Goal: Task Accomplishment & Management: Manage account settings

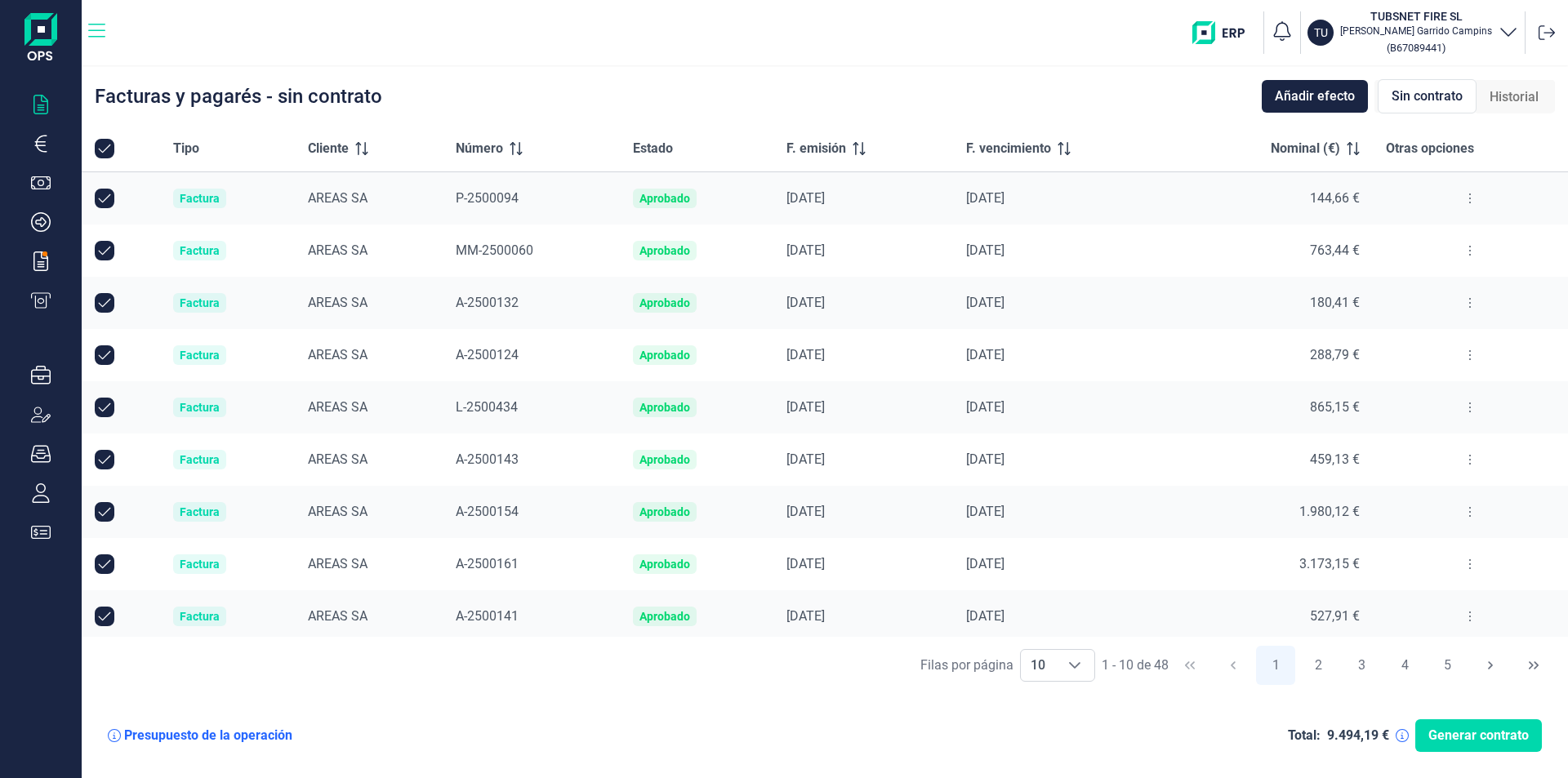
click at [99, 37] on icon "button" at bounding box center [97, 31] width 17 height 20
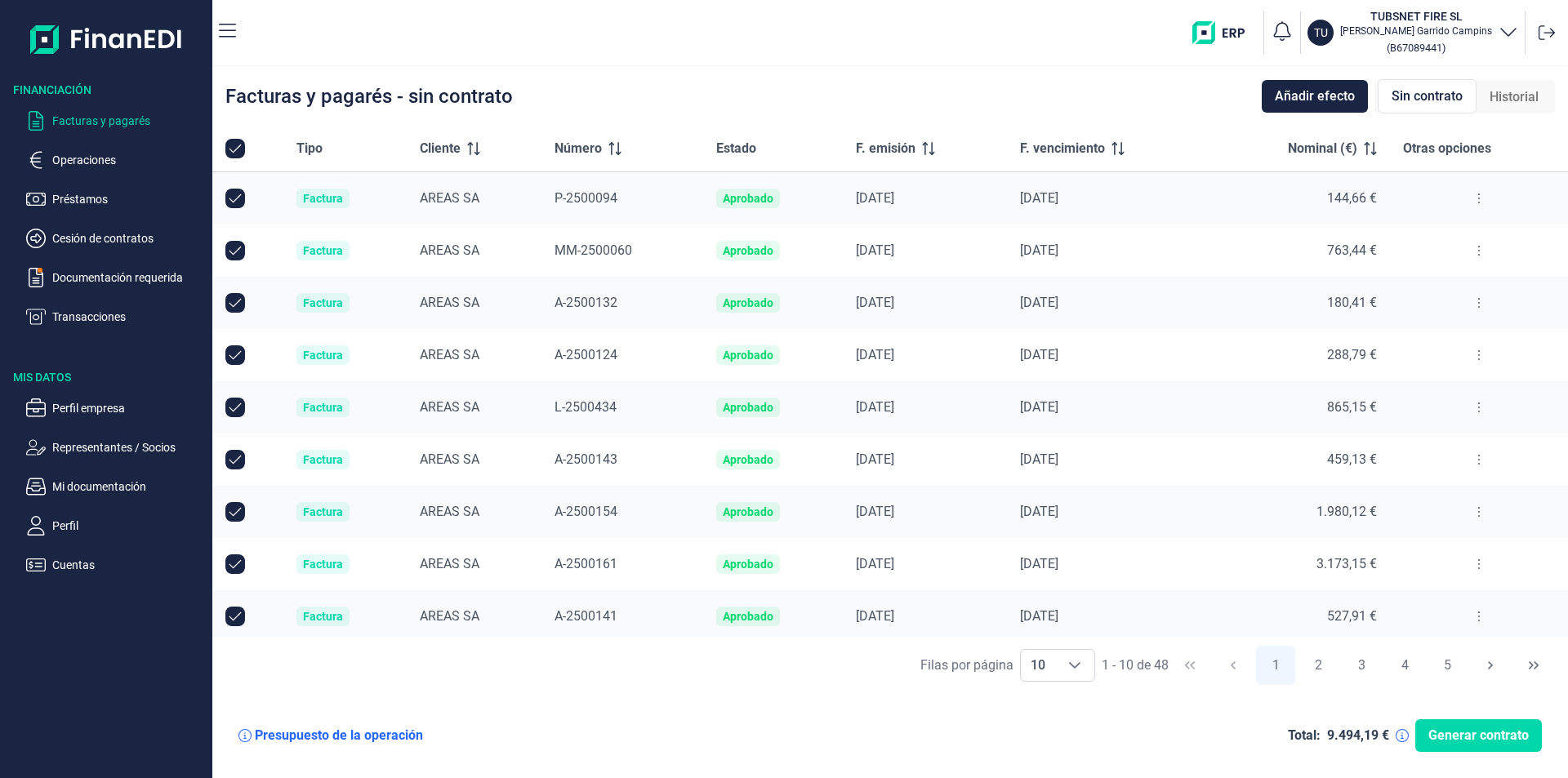
scroll to position [58, 0]
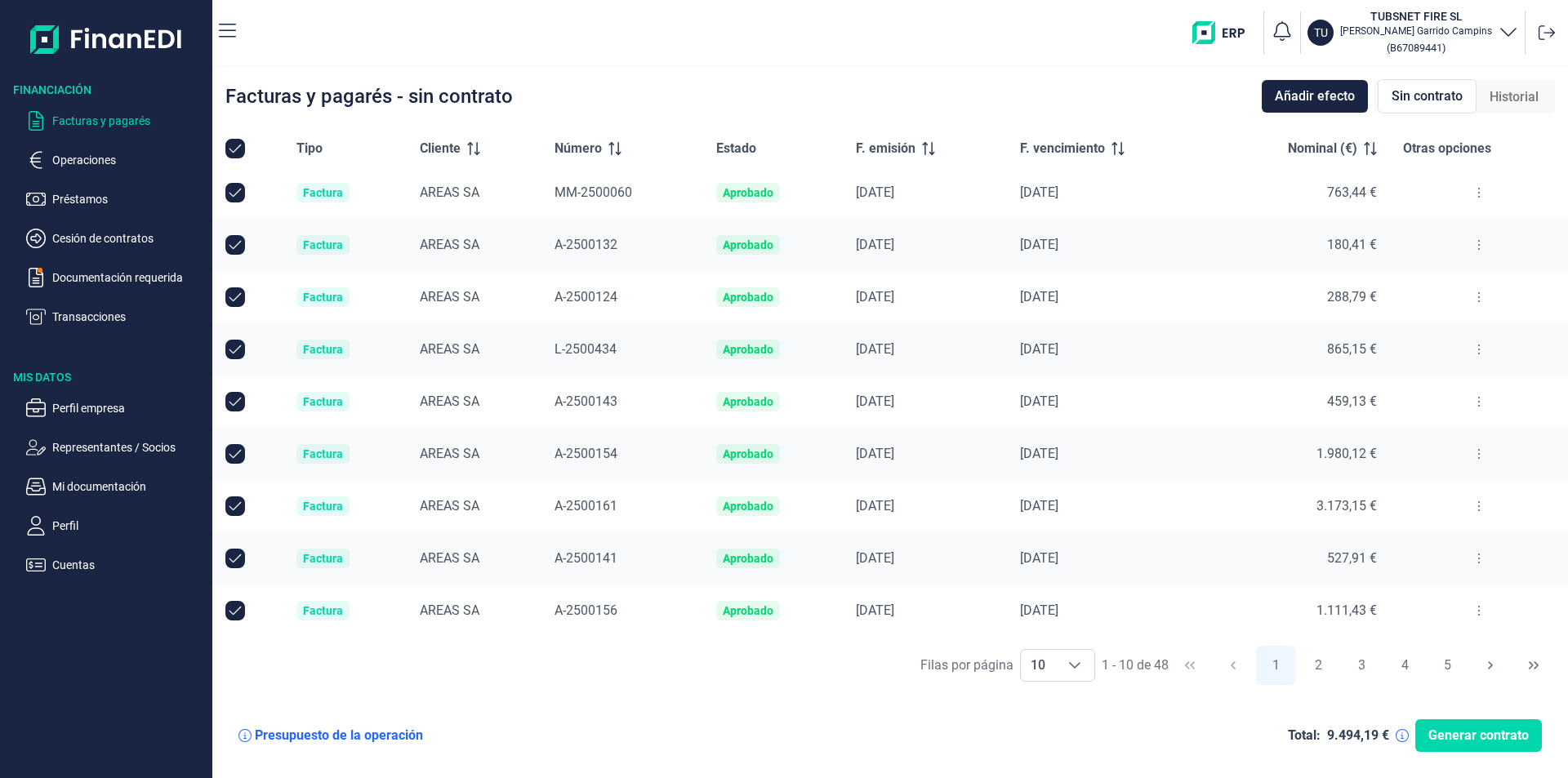
click at [60, 117] on p "Facturas y pagarés" at bounding box center [128, 120] width 153 height 20
click at [1402, 728] on div "Total: 9.494,19 € Generar contrato" at bounding box center [1414, 736] width 254 height 33
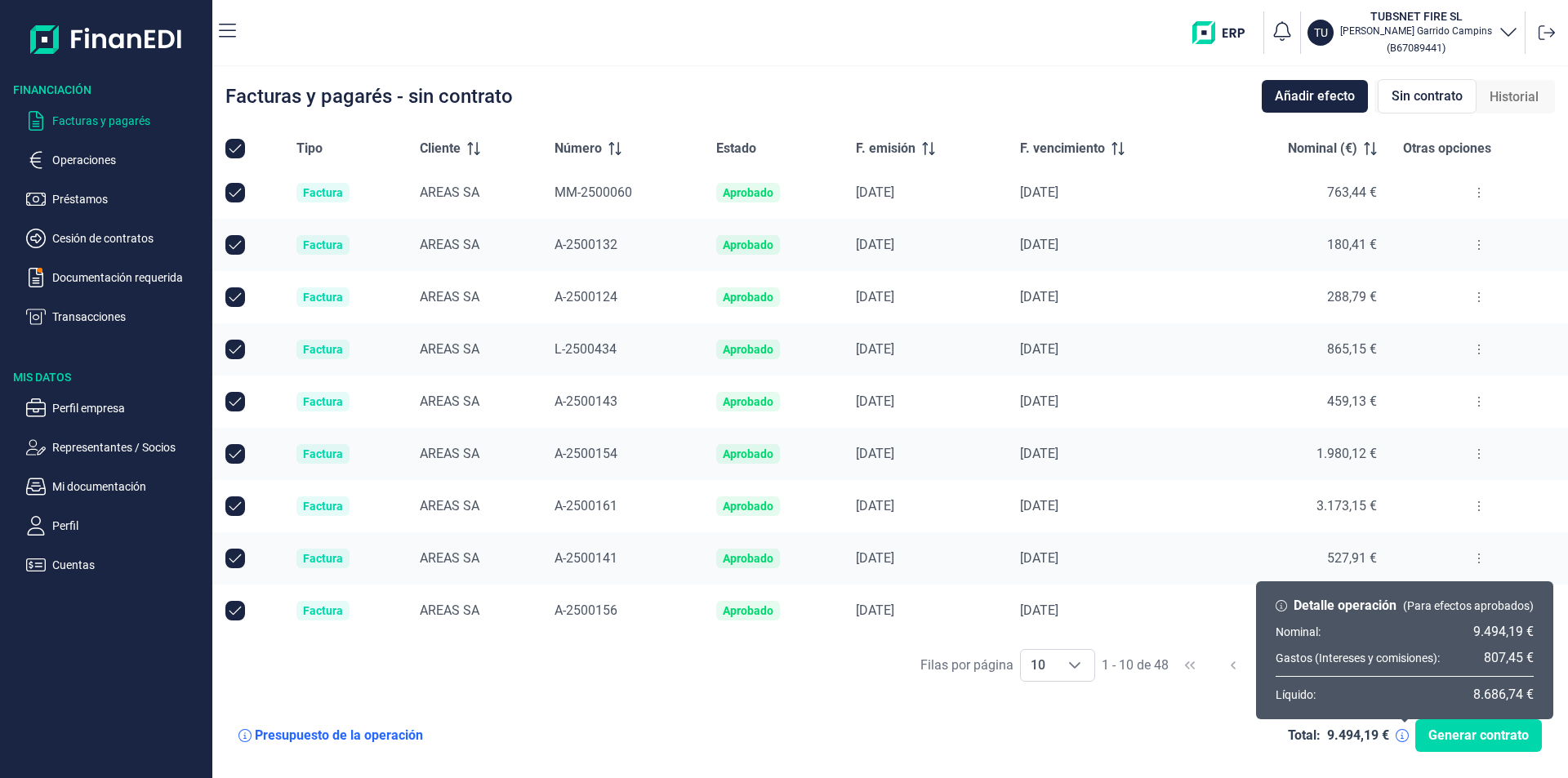
click at [1399, 737] on icon at bounding box center [1402, 735] width 13 height 13
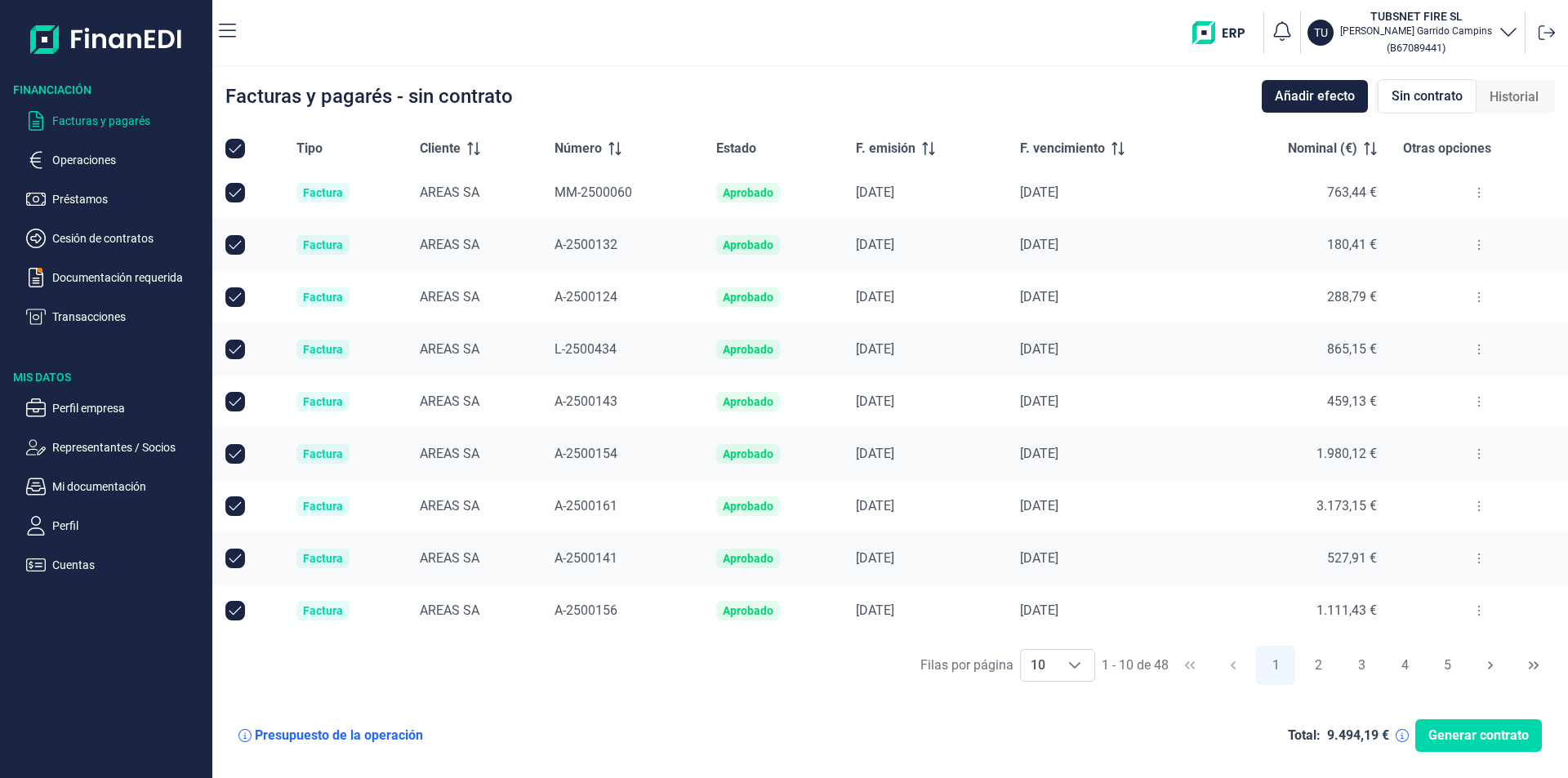
click at [1090, 726] on div "Presupuesto de la operación Total: 9.494,19 € Generar contrato" at bounding box center [889, 736] width 1329 height 59
click at [1456, 41] on p "( B67089441 )" at bounding box center [1416, 47] width 152 height 20
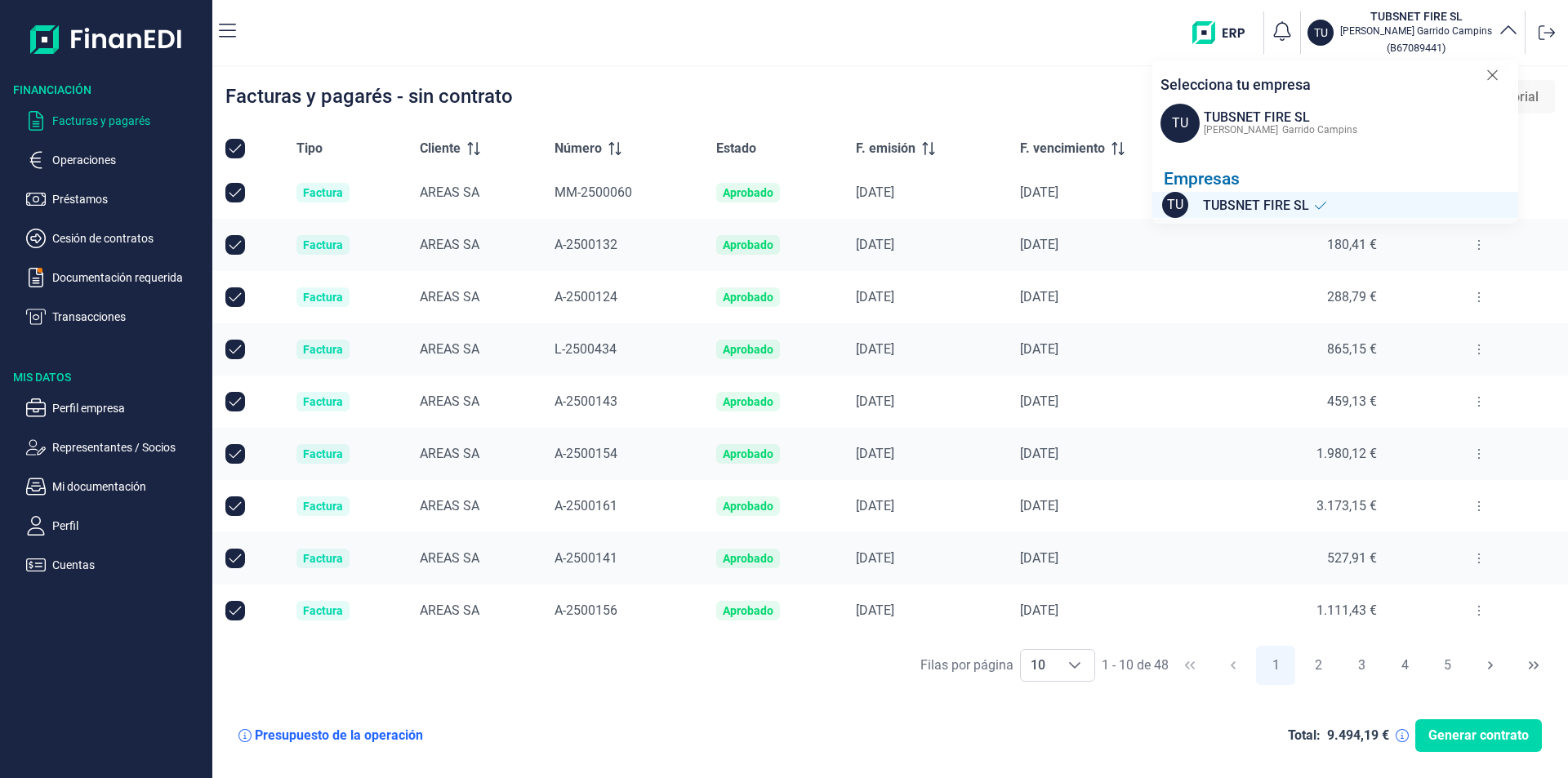
click at [1259, 122] on div "[PERSON_NAME]" at bounding box center [1278, 129] width 158 height 20
click at [103, 494] on p "Mi documentación" at bounding box center [128, 486] width 153 height 20
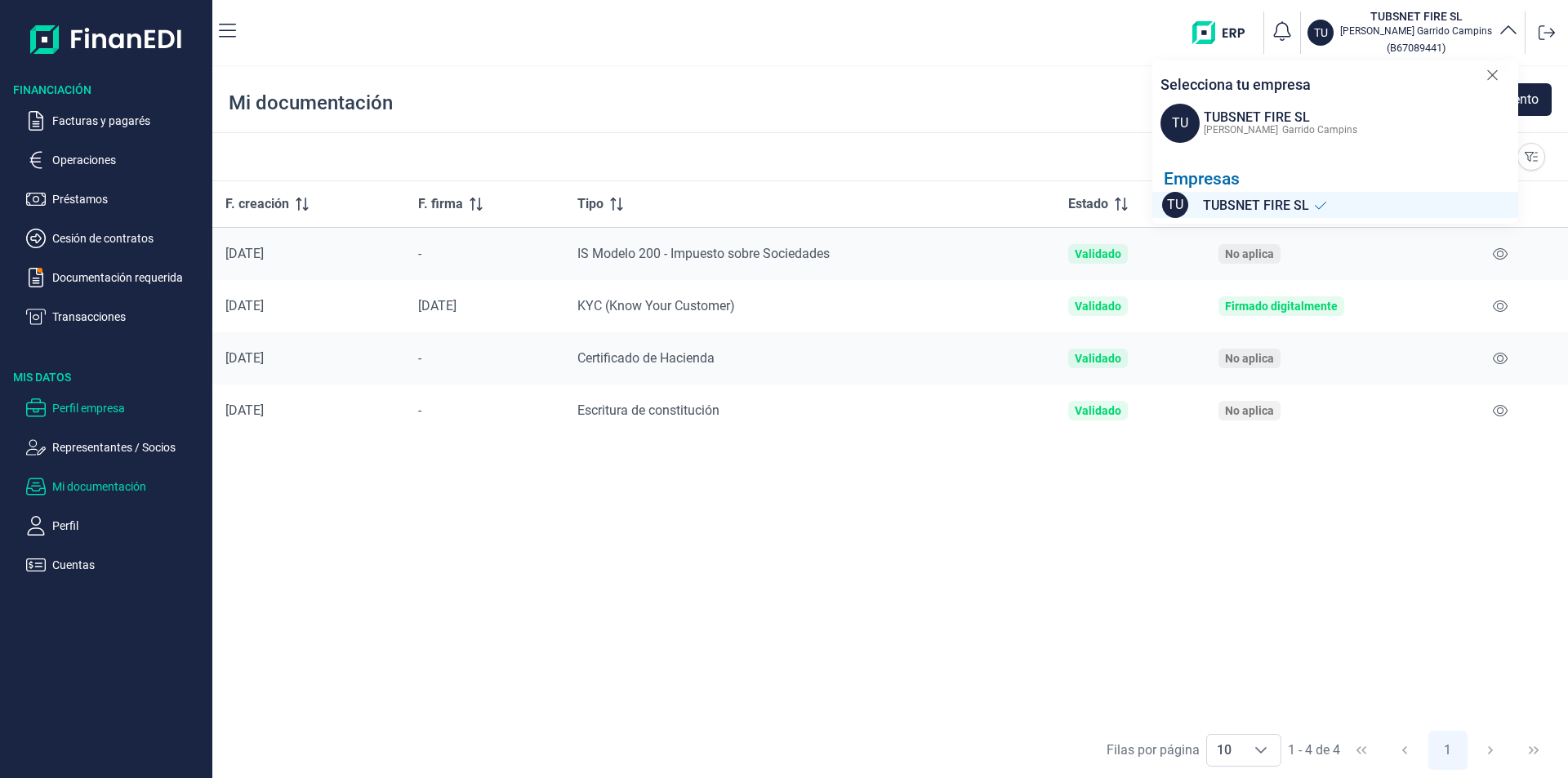
click at [114, 405] on p "Perfil empresa" at bounding box center [128, 408] width 153 height 20
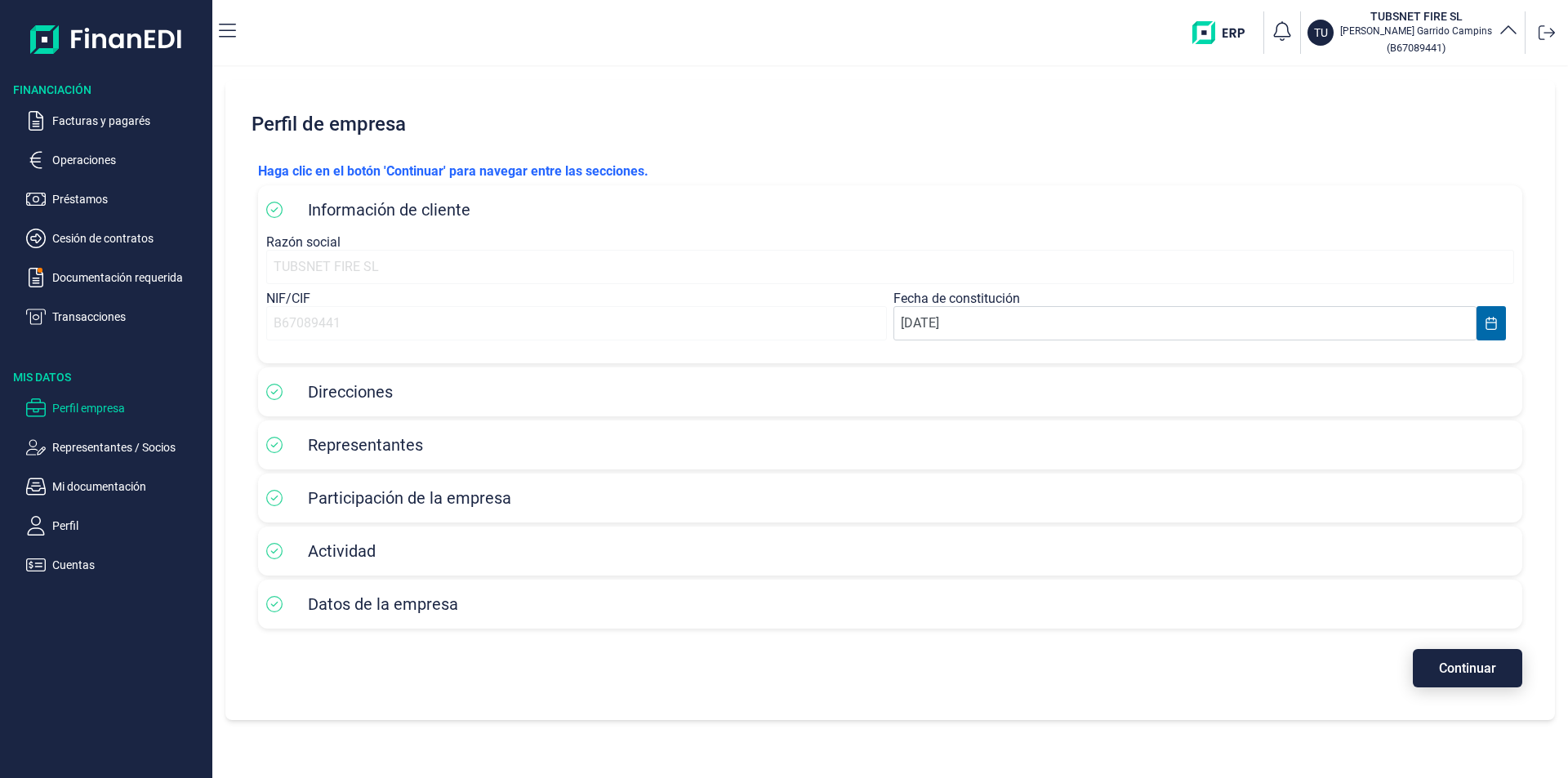
click at [1481, 666] on span "Continuar" at bounding box center [1468, 668] width 57 height 12
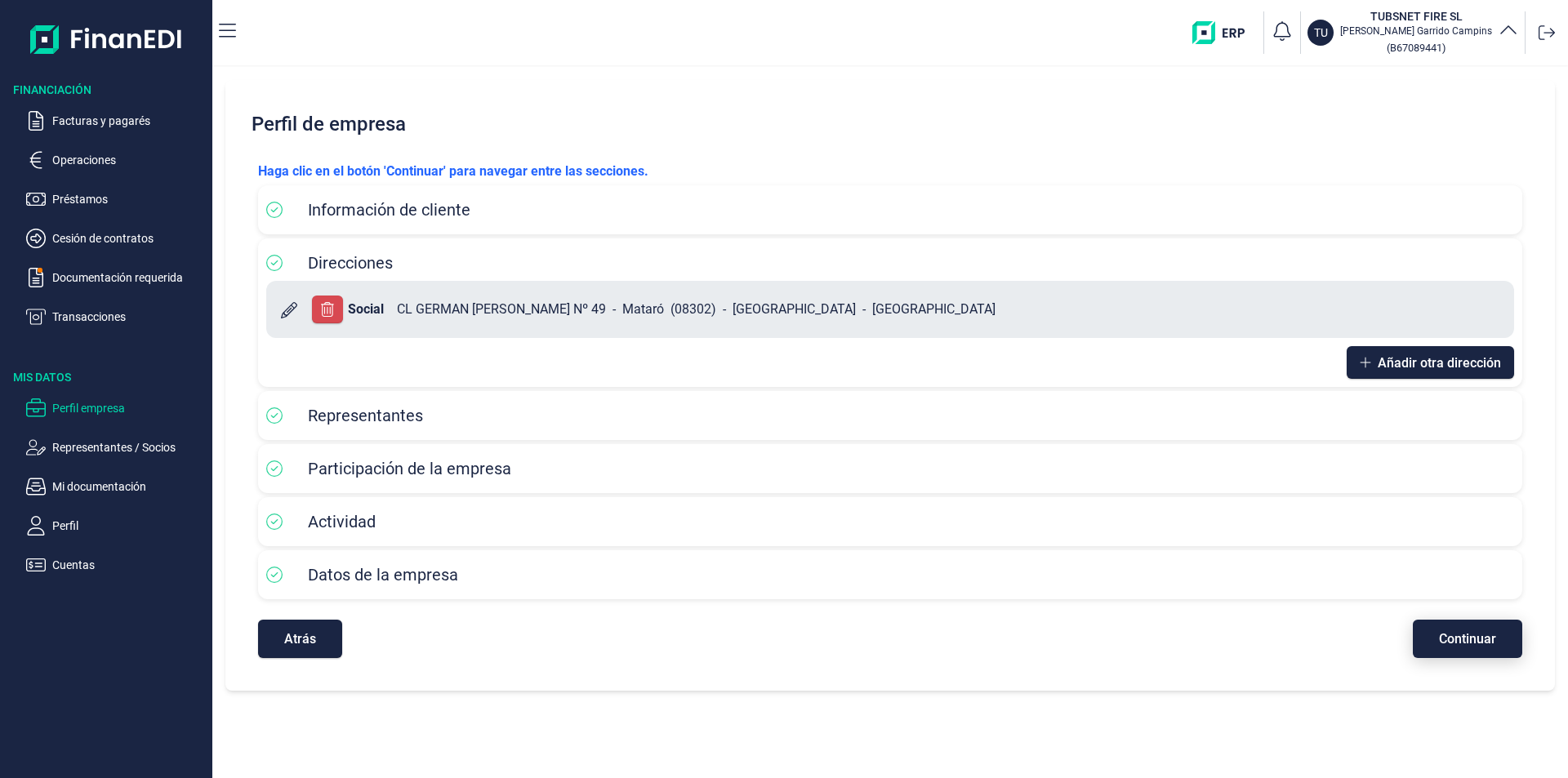
click at [1484, 647] on button "Continuar" at bounding box center [1468, 639] width 109 height 38
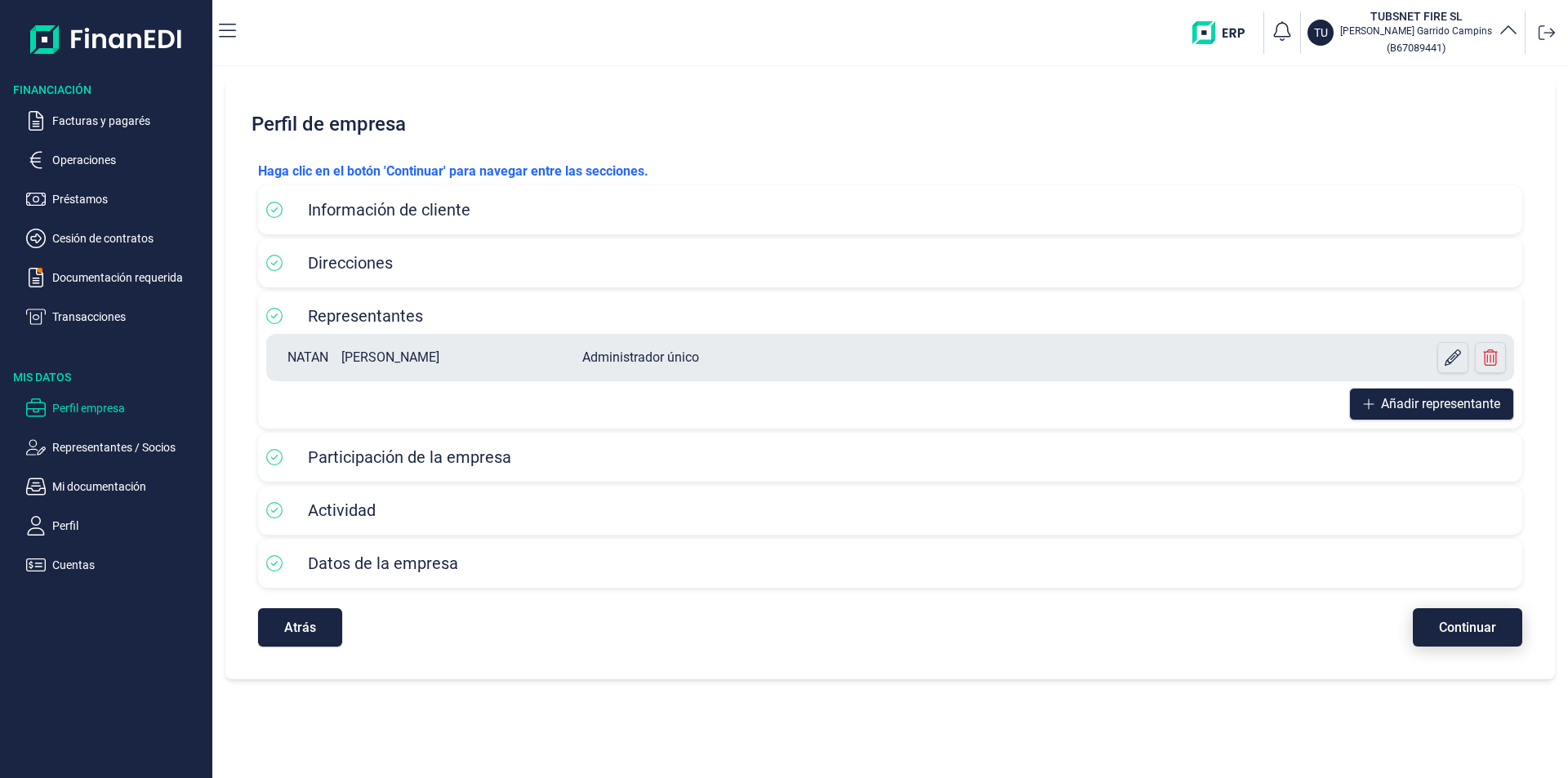
click at [1485, 642] on button "Continuar" at bounding box center [1468, 627] width 109 height 38
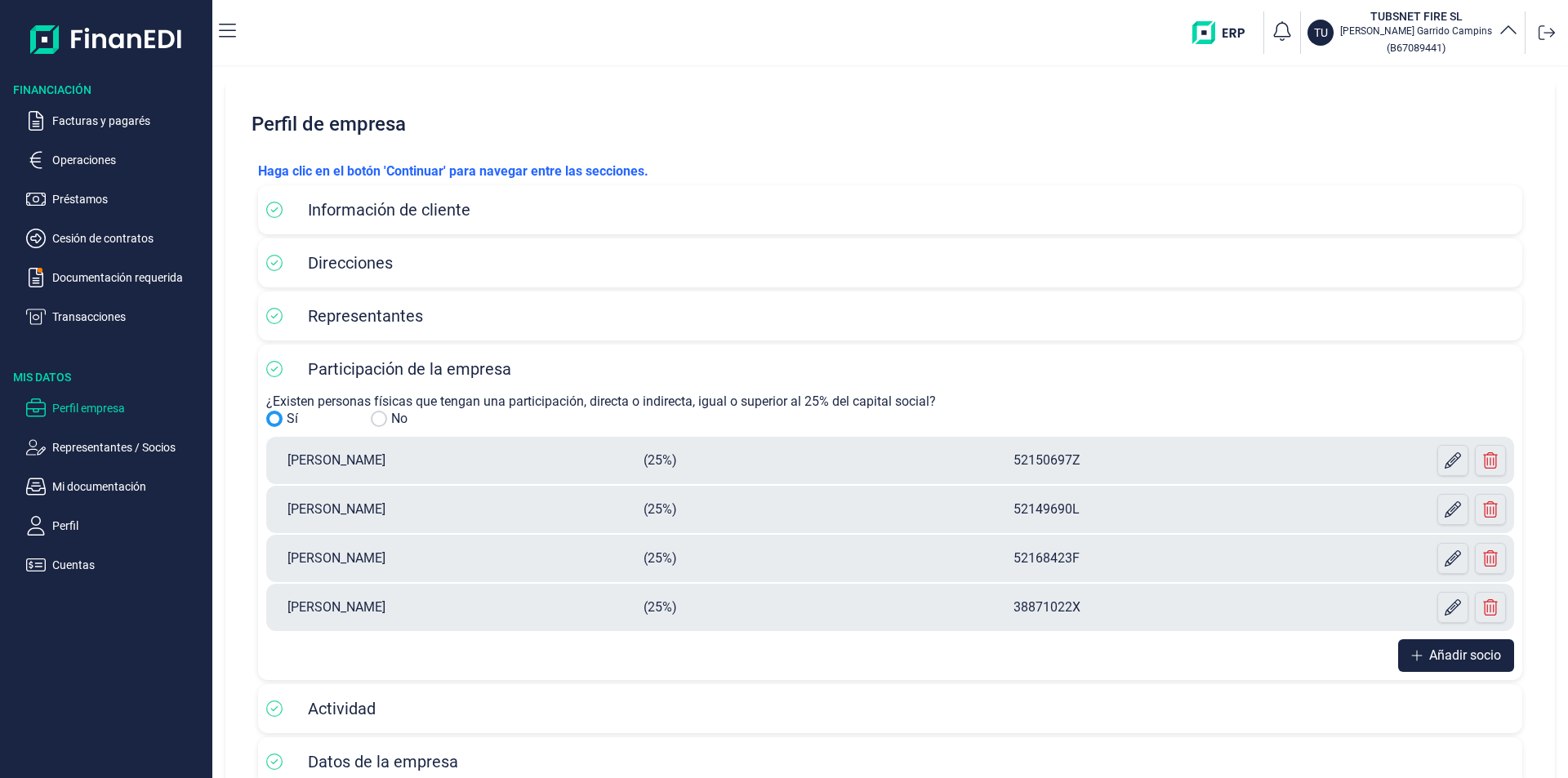
click at [1485, 642] on button "Añadir socio" at bounding box center [1456, 655] width 116 height 33
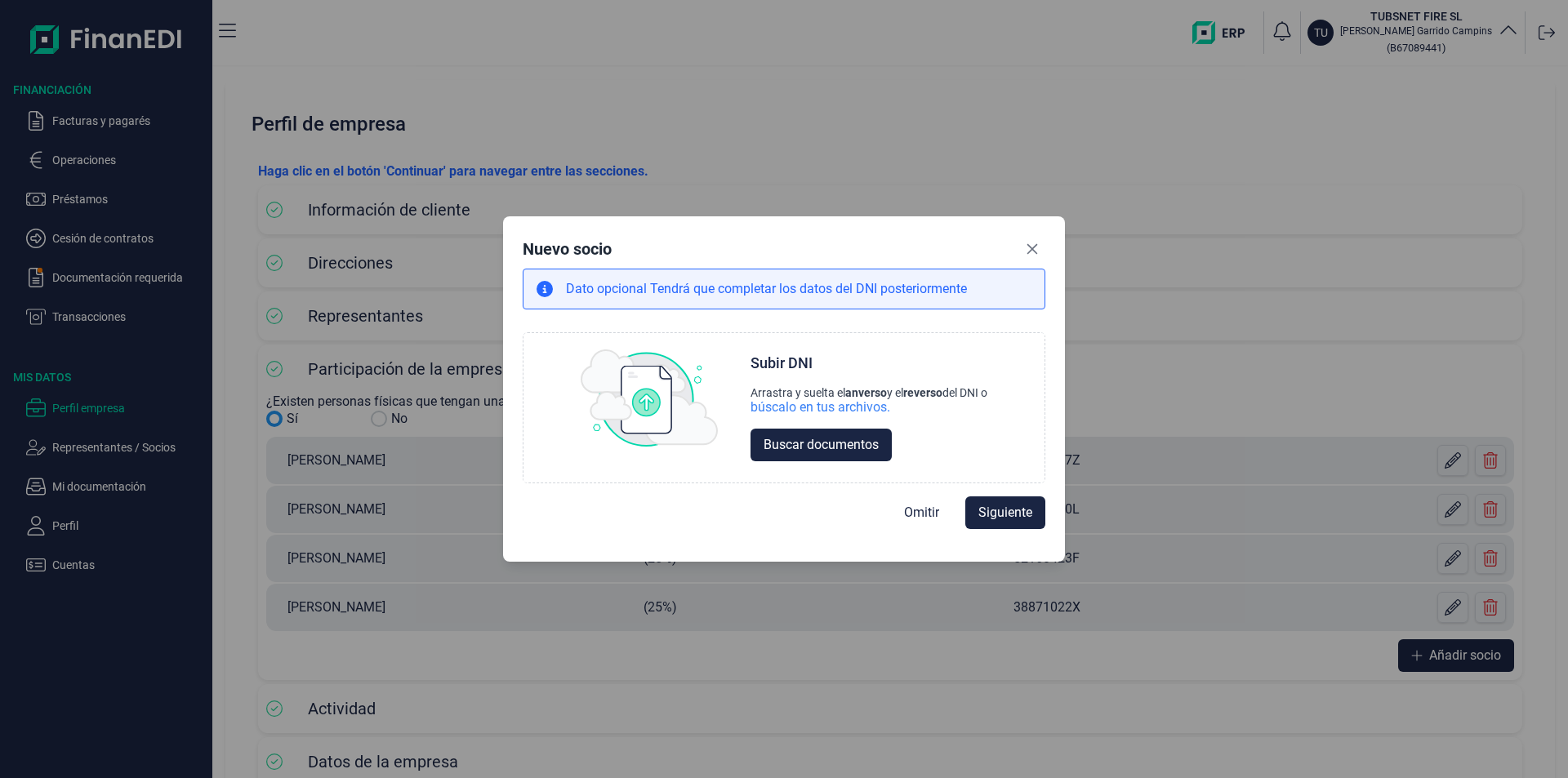
drag, startPoint x: 1041, startPoint y: 247, endPoint x: 1567, endPoint y: 431, distance: 557.3
click at [1042, 247] on button "Close" at bounding box center [1032, 249] width 26 height 26
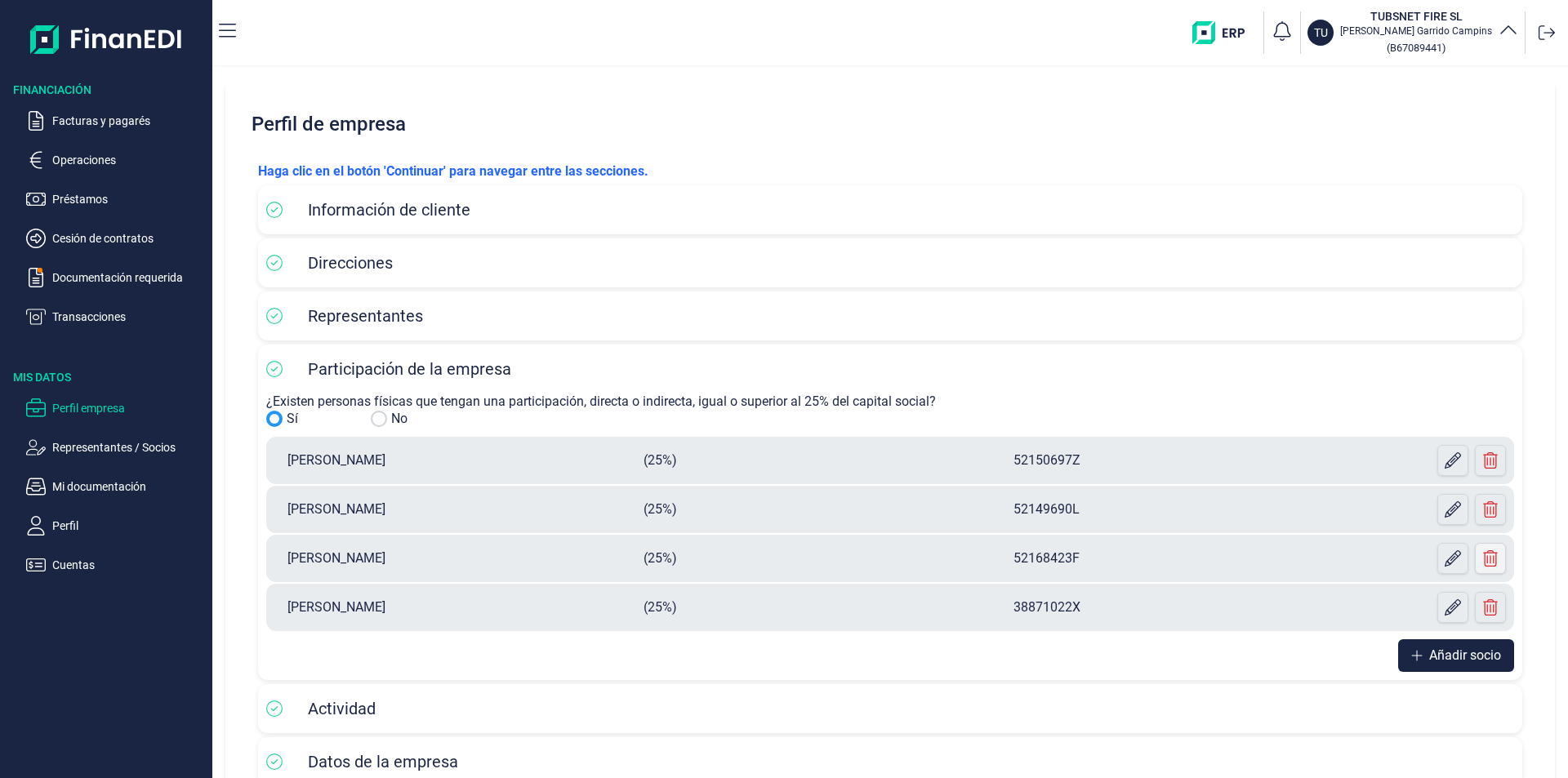
scroll to position [100, 0]
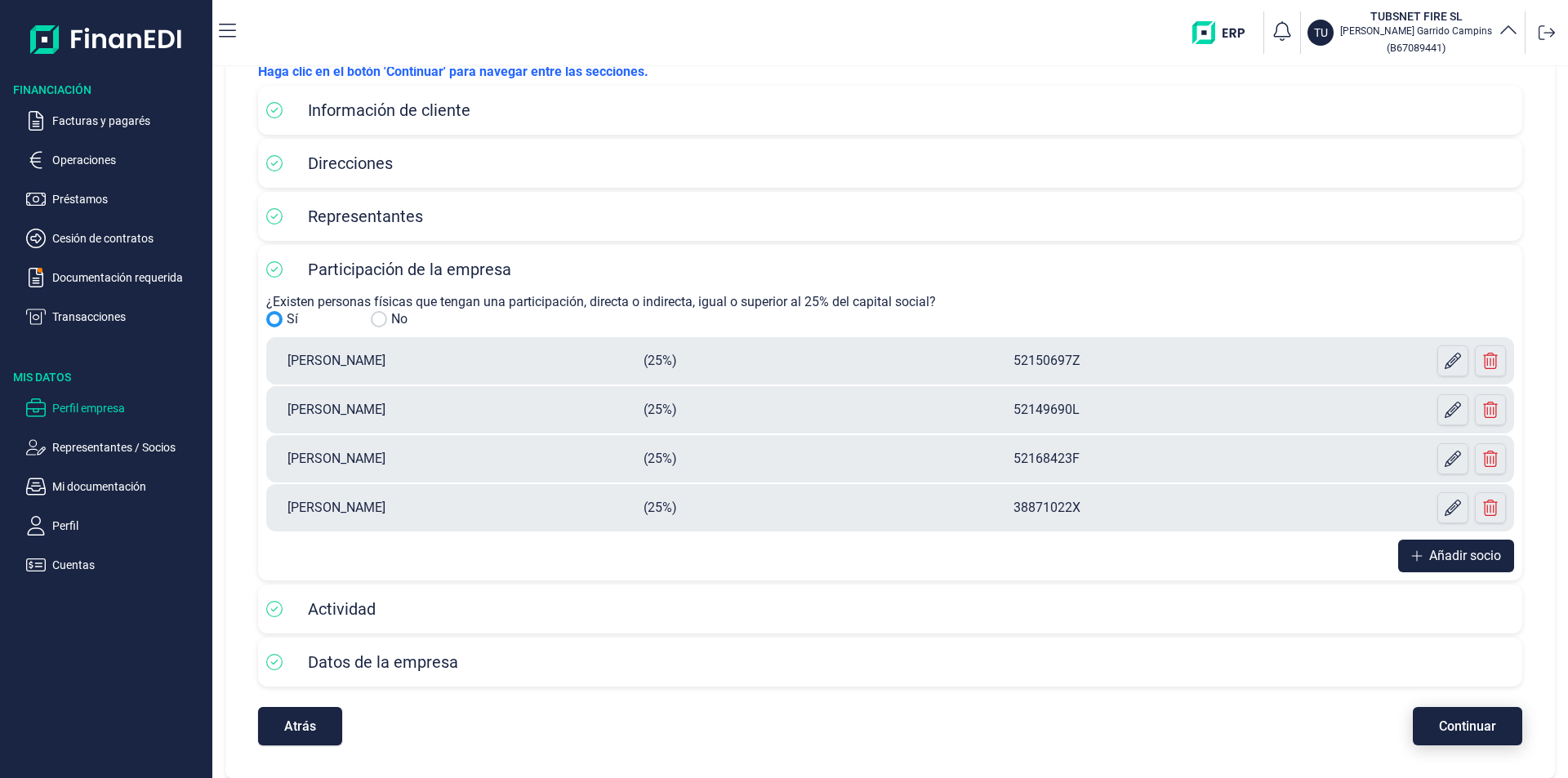
click at [1490, 733] on button "Continuar" at bounding box center [1468, 726] width 109 height 38
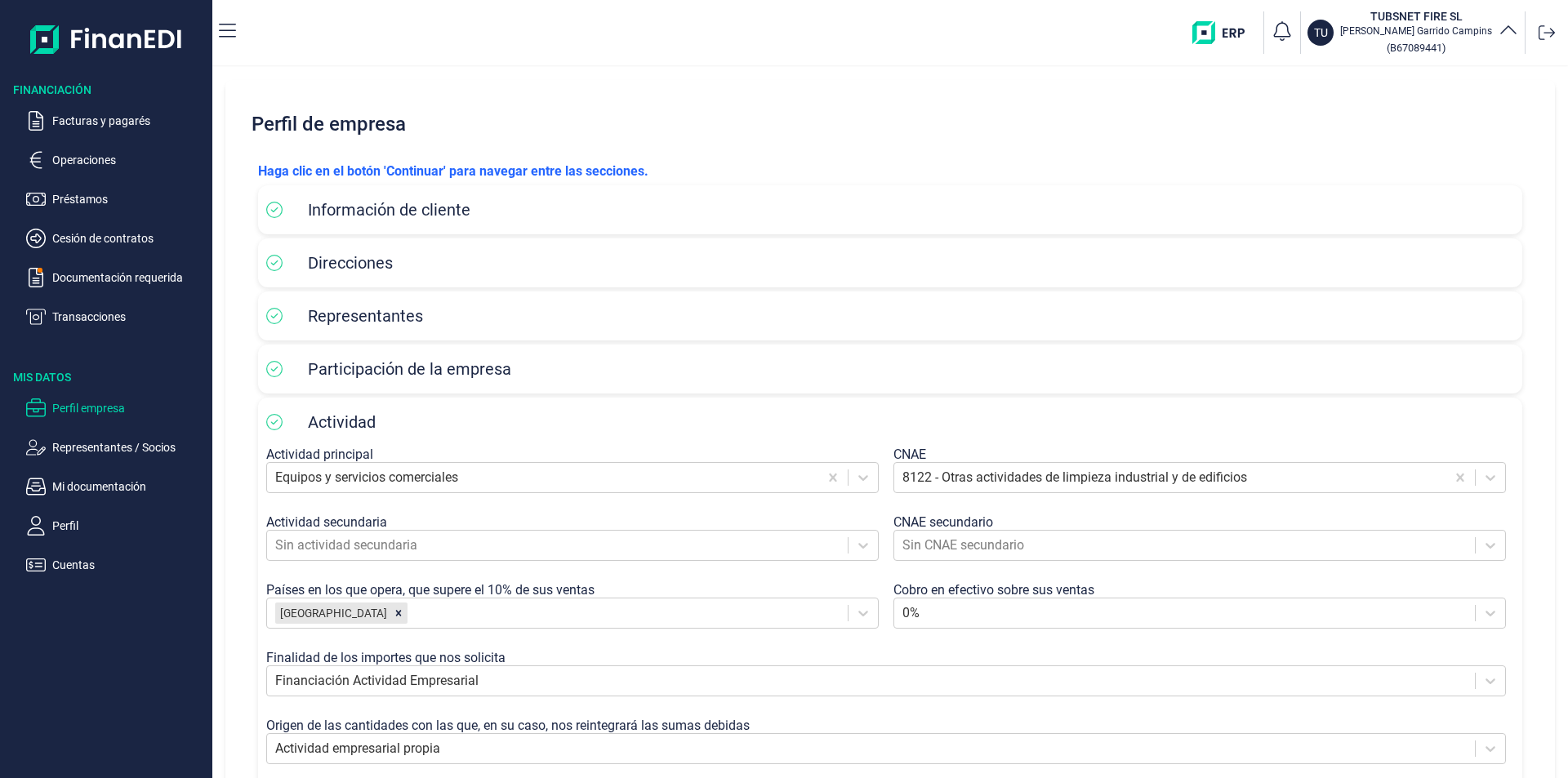
scroll to position [153, 0]
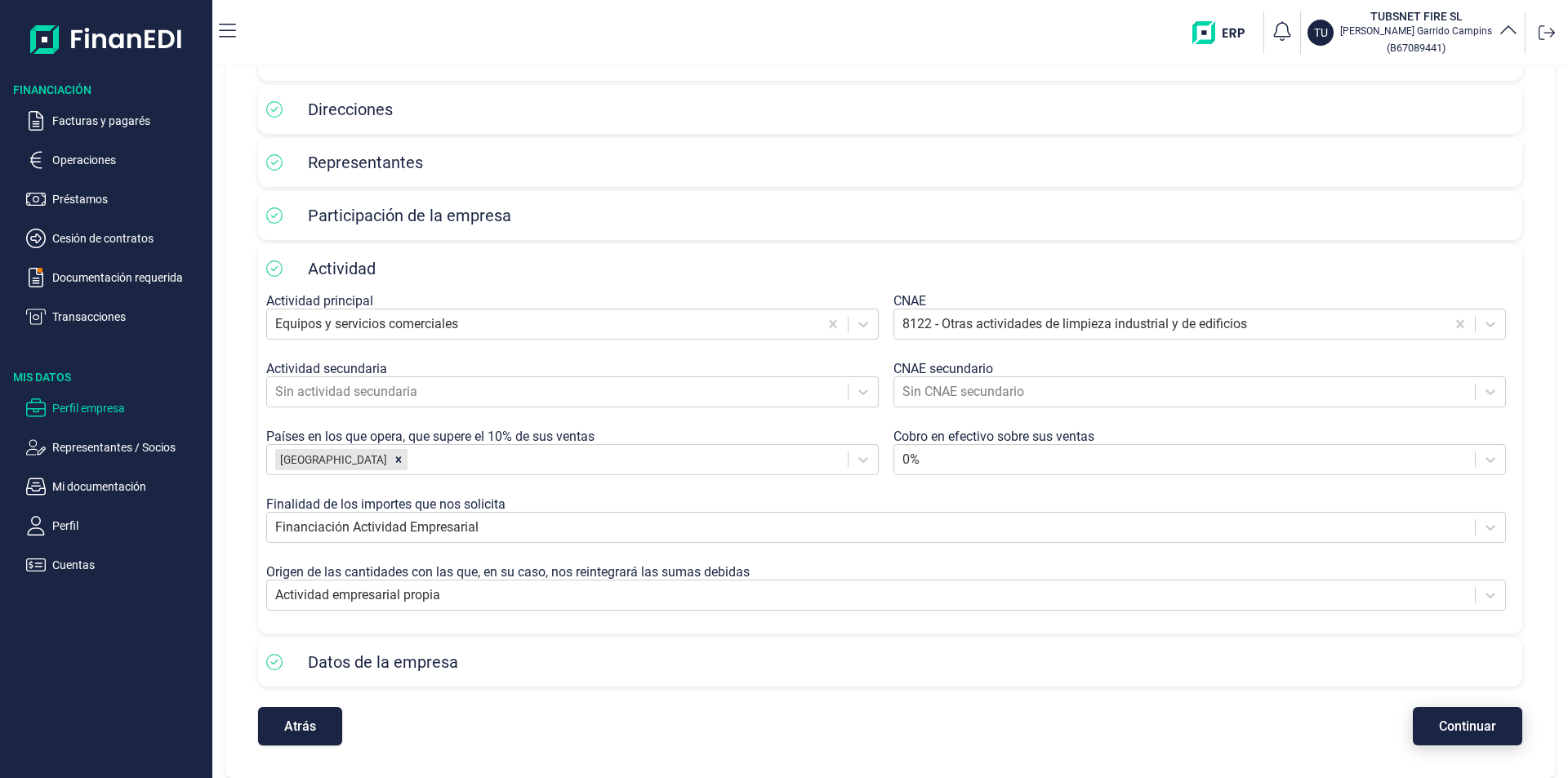
click at [1456, 727] on span "Continuar" at bounding box center [1468, 726] width 57 height 12
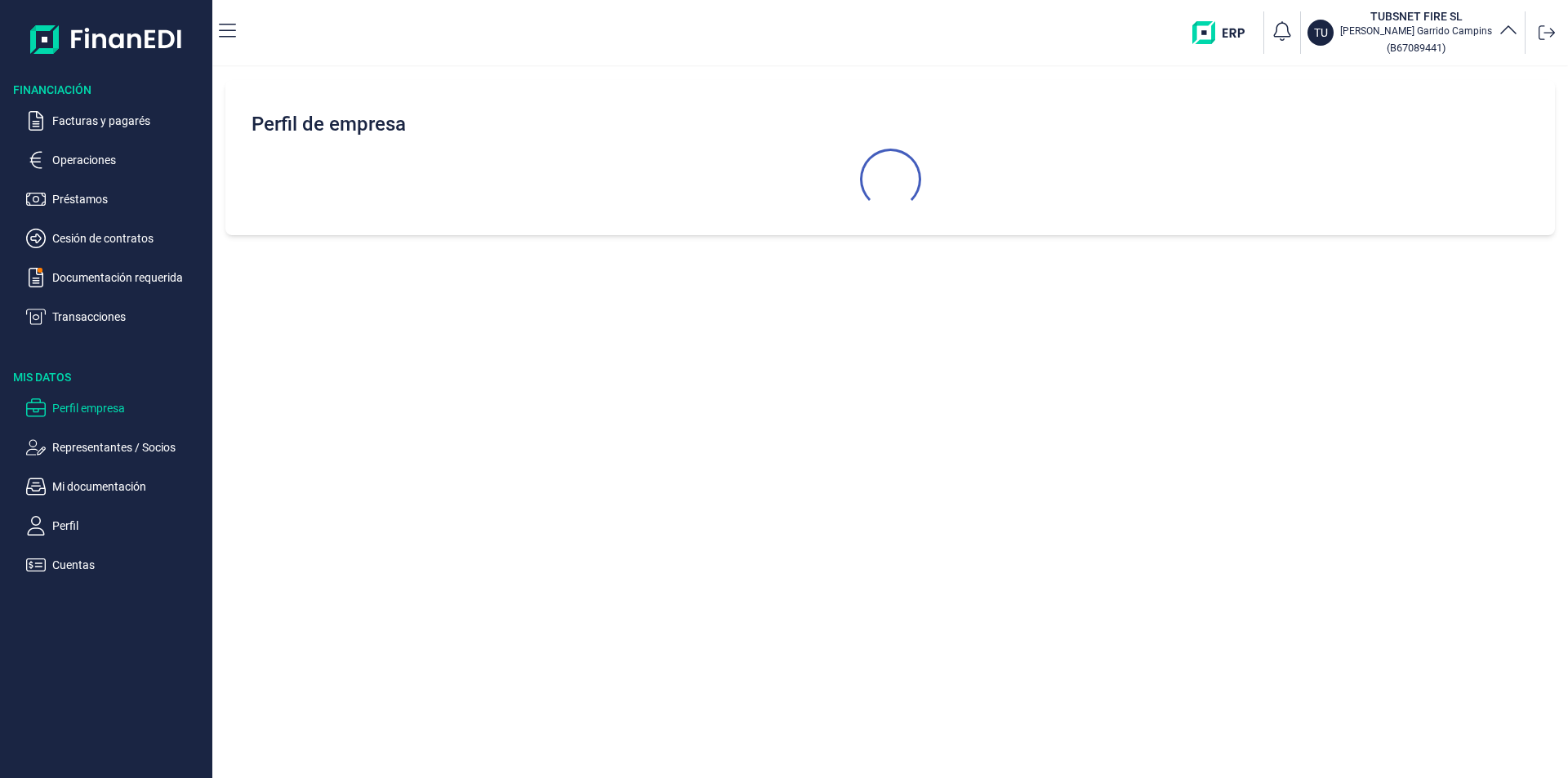
select select "ES"
